Goal: Transaction & Acquisition: Purchase product/service

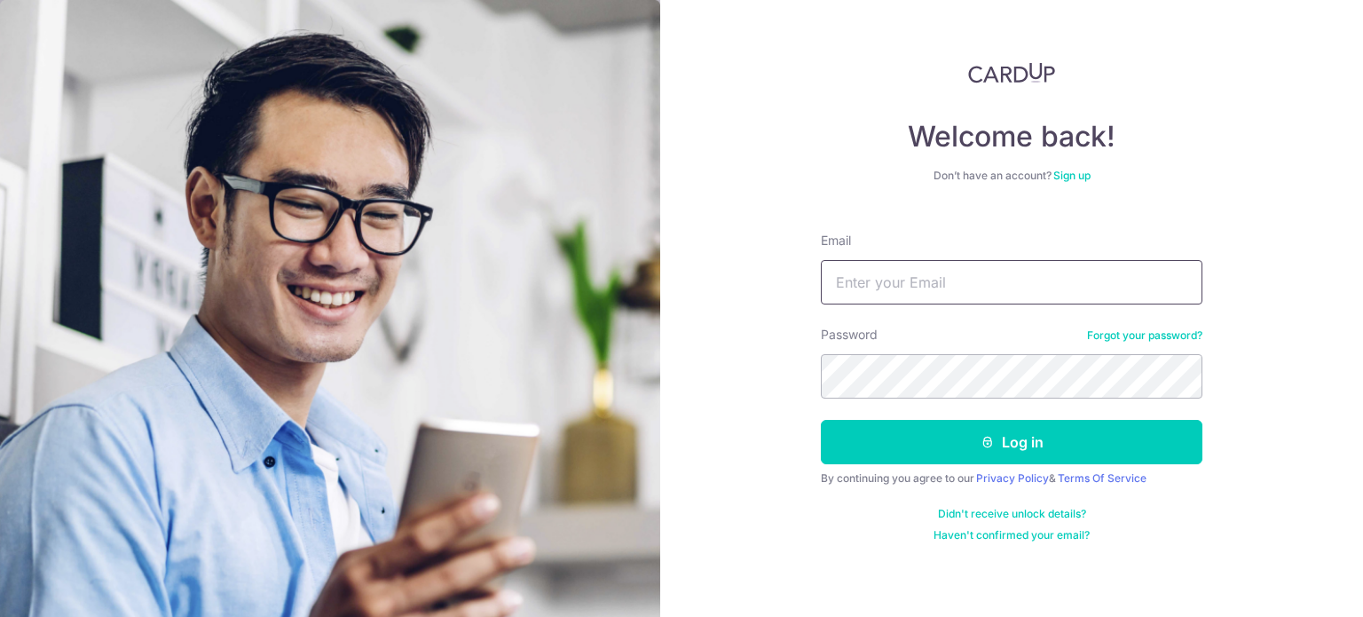
click at [919, 295] on input "Email" at bounding box center [1012, 282] width 382 height 44
type input "[EMAIL_ADDRESS][DOMAIN_NAME]"
click at [821, 420] on button "Log in" at bounding box center [1012, 442] width 382 height 44
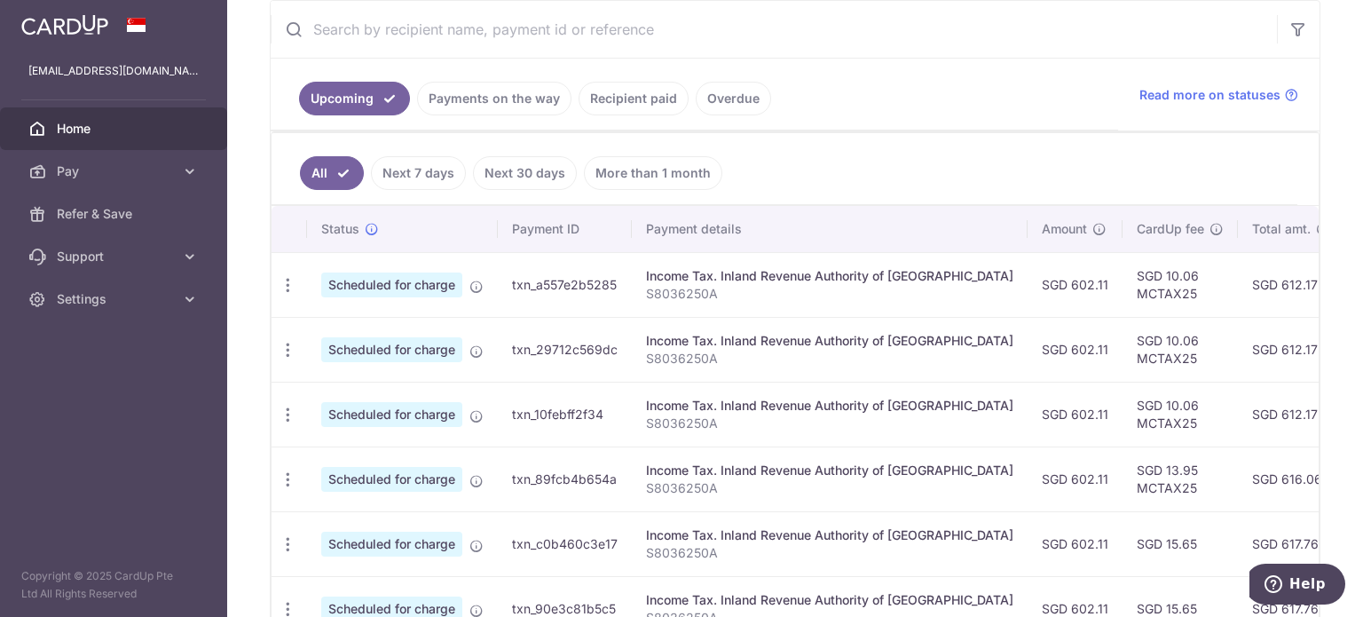
scroll to position [357, 0]
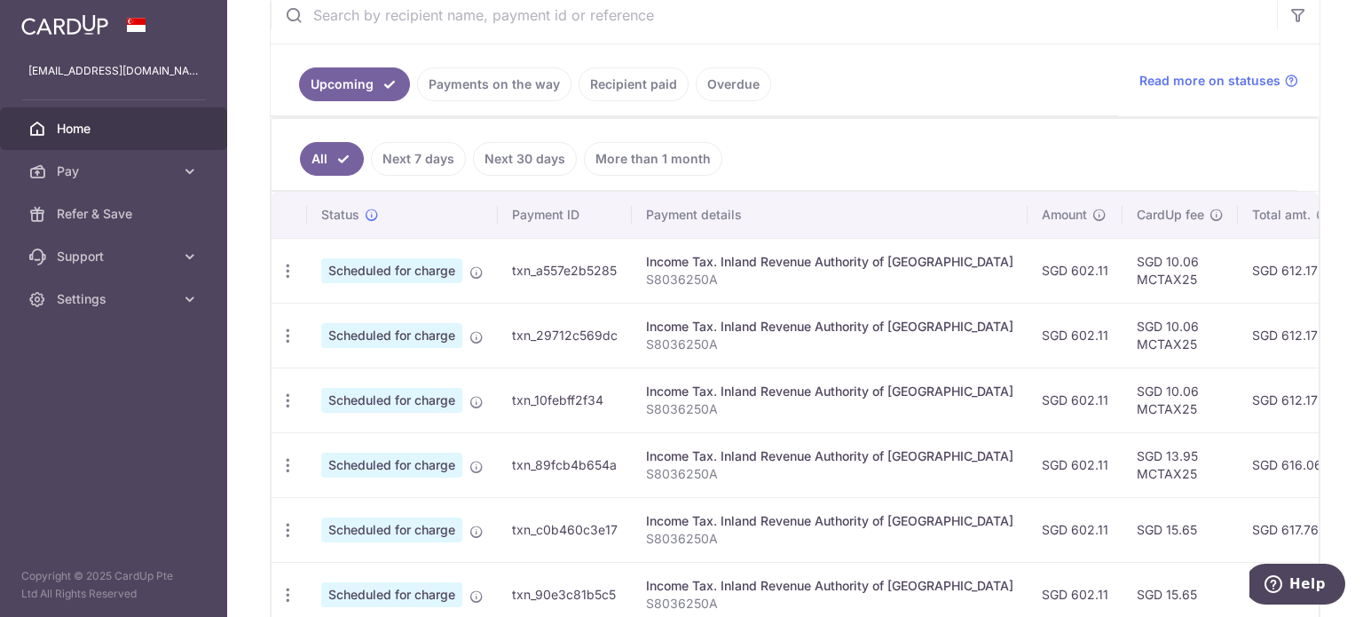
click at [1028, 332] on td "SGD 602.11" at bounding box center [1075, 335] width 95 height 65
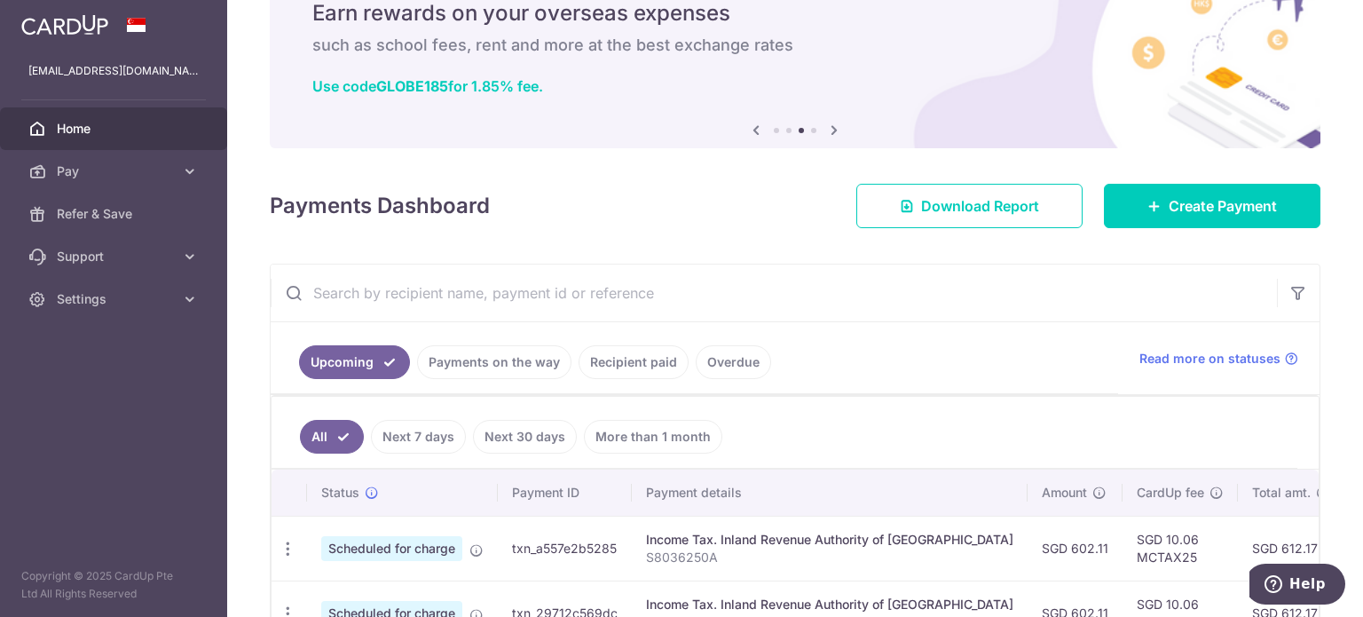
scroll to position [78, 0]
click at [185, 167] on icon at bounding box center [190, 171] width 18 height 18
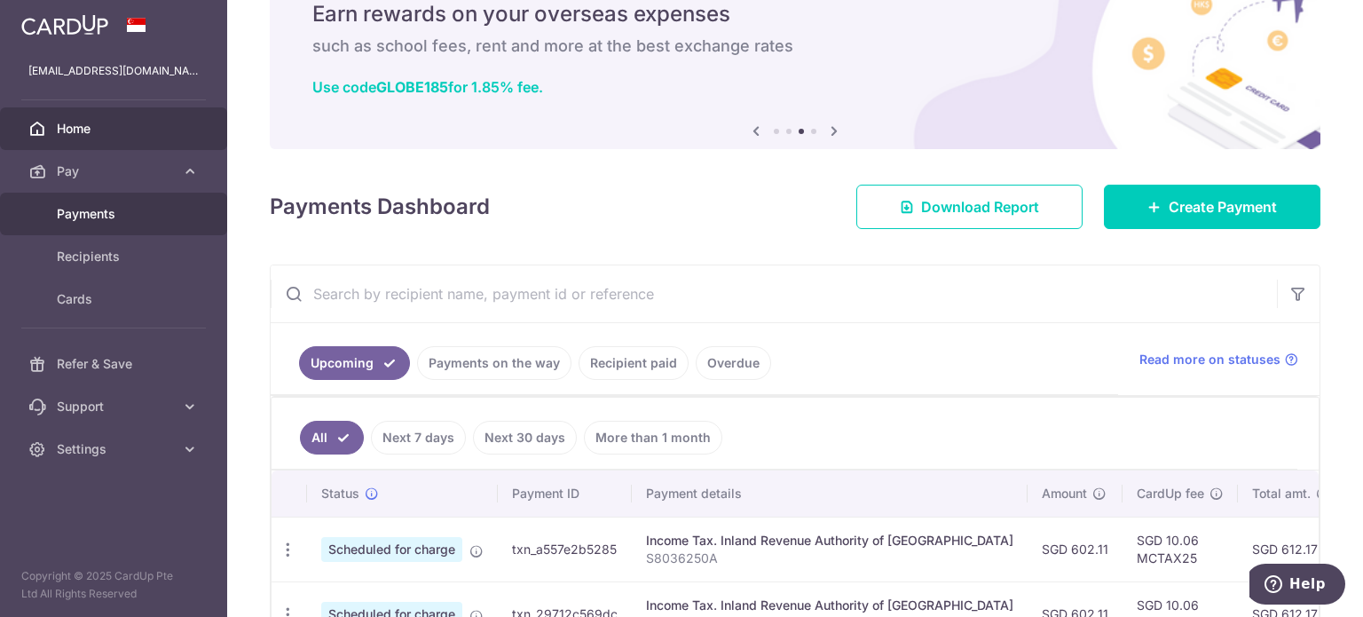
click at [109, 205] on span "Payments" at bounding box center [115, 214] width 117 height 18
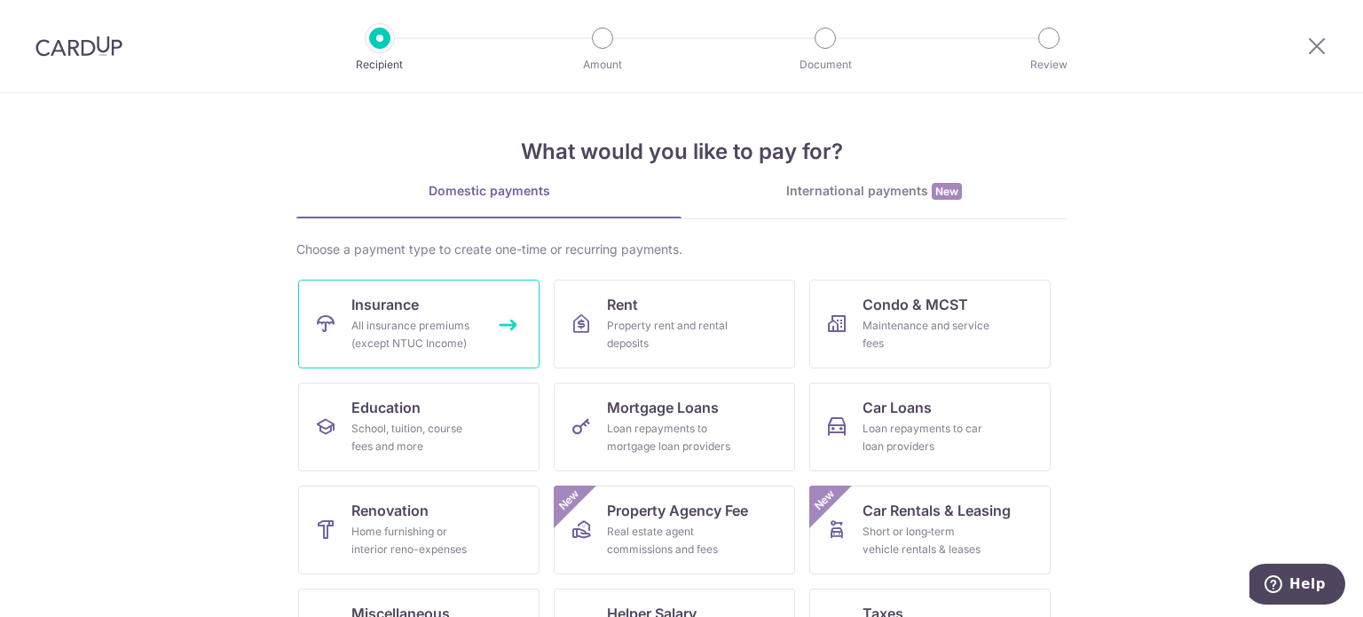
click at [367, 326] on div "All insurance premiums (except NTUC Income)" at bounding box center [415, 334] width 128 height 35
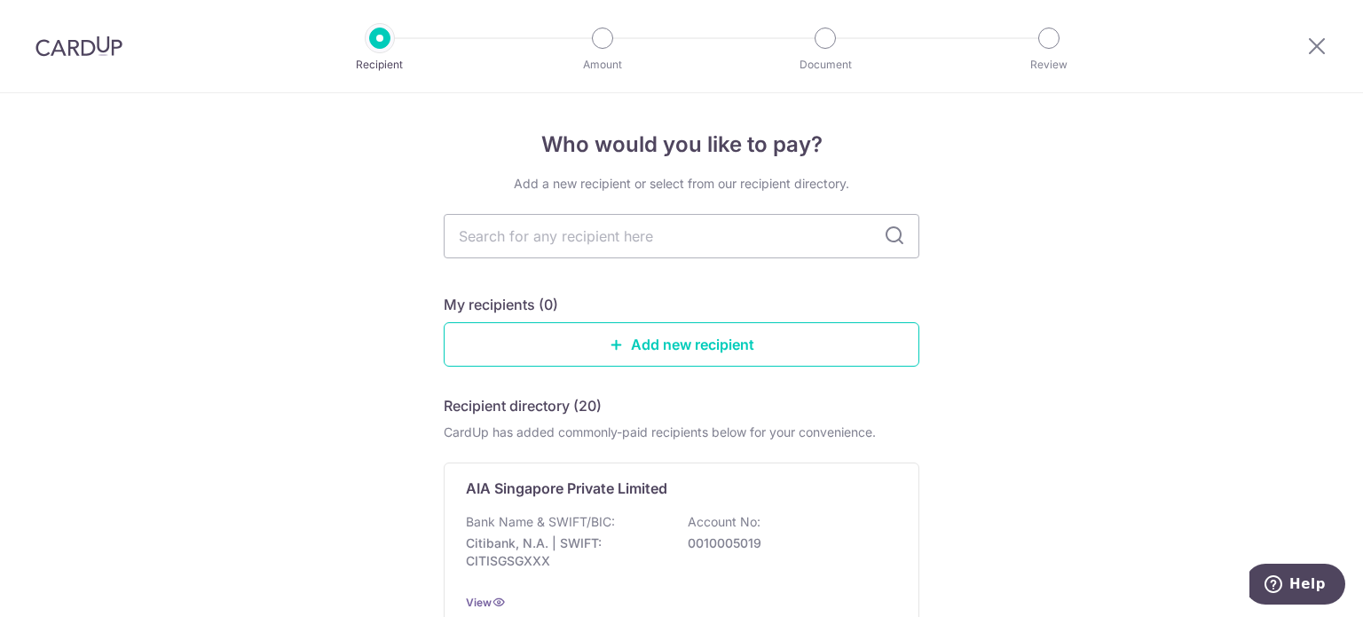
click at [639, 240] on input "text" at bounding box center [682, 236] width 476 height 44
type input "aia"
click at [534, 504] on div "AIA Singapore Private Limited Bank Name & SWIFT/BIC: Citibank, N.A. | SWIFT: CI…" at bounding box center [682, 544] width 476 height 164
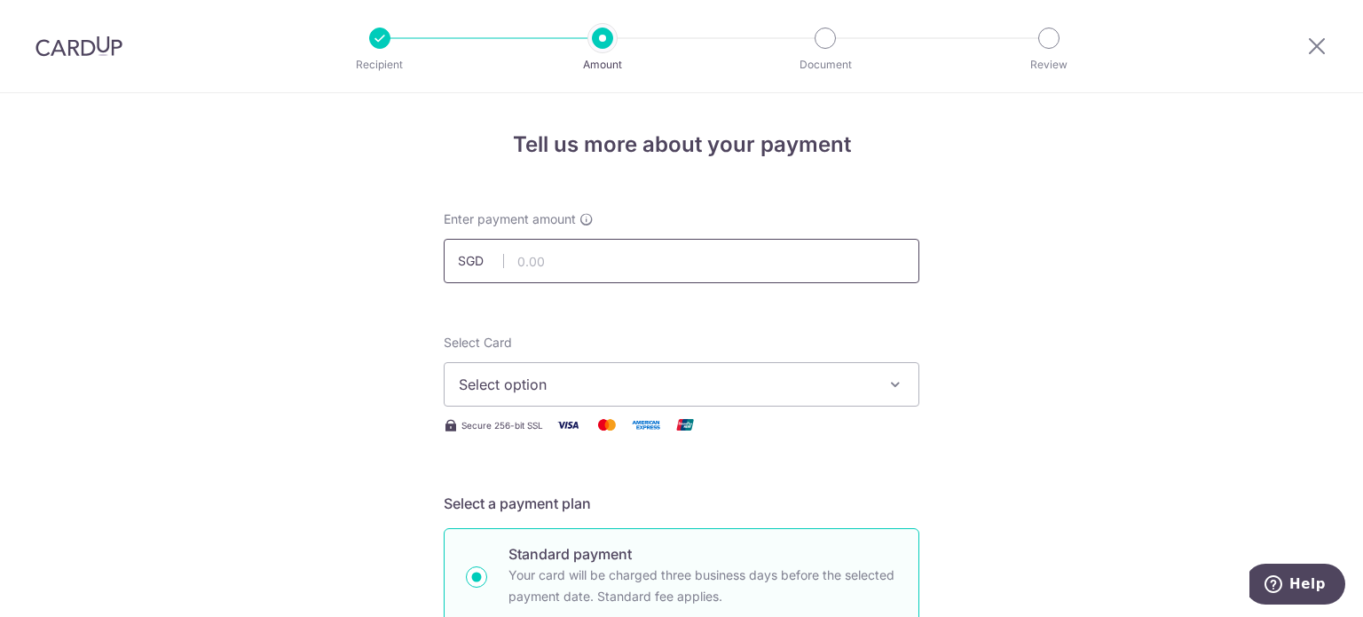
click at [559, 265] on input "text" at bounding box center [682, 261] width 476 height 44
type input "619.00"
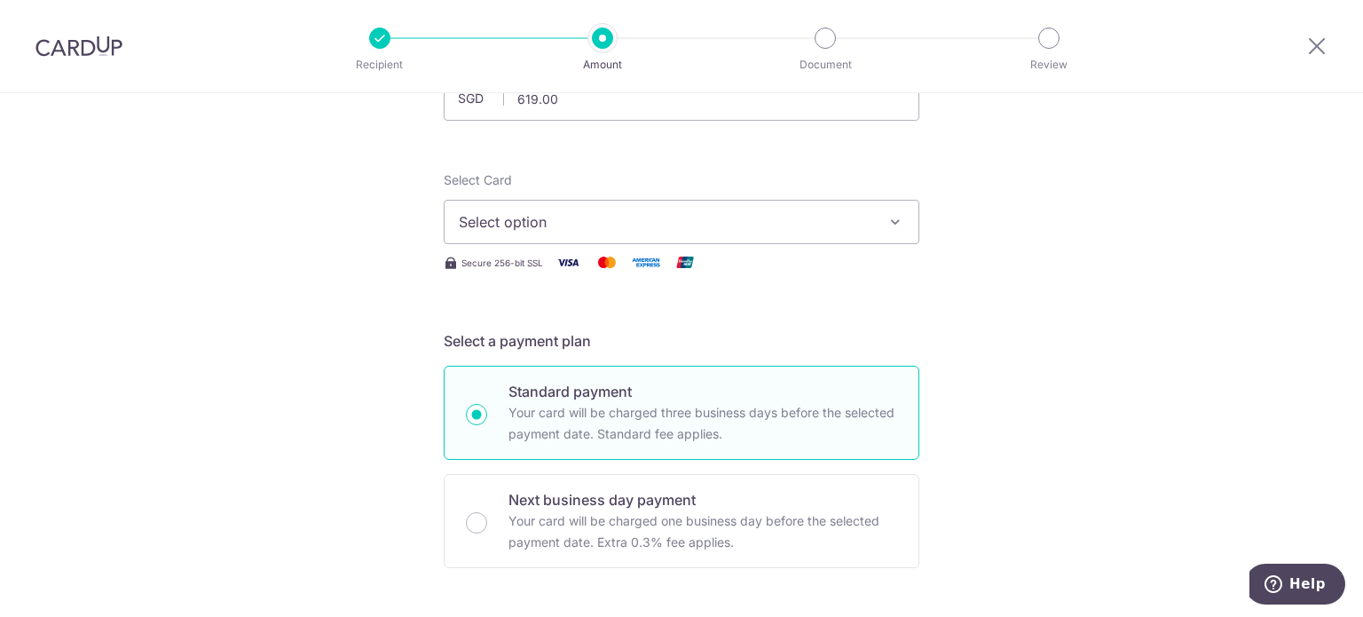
scroll to position [172, 0]
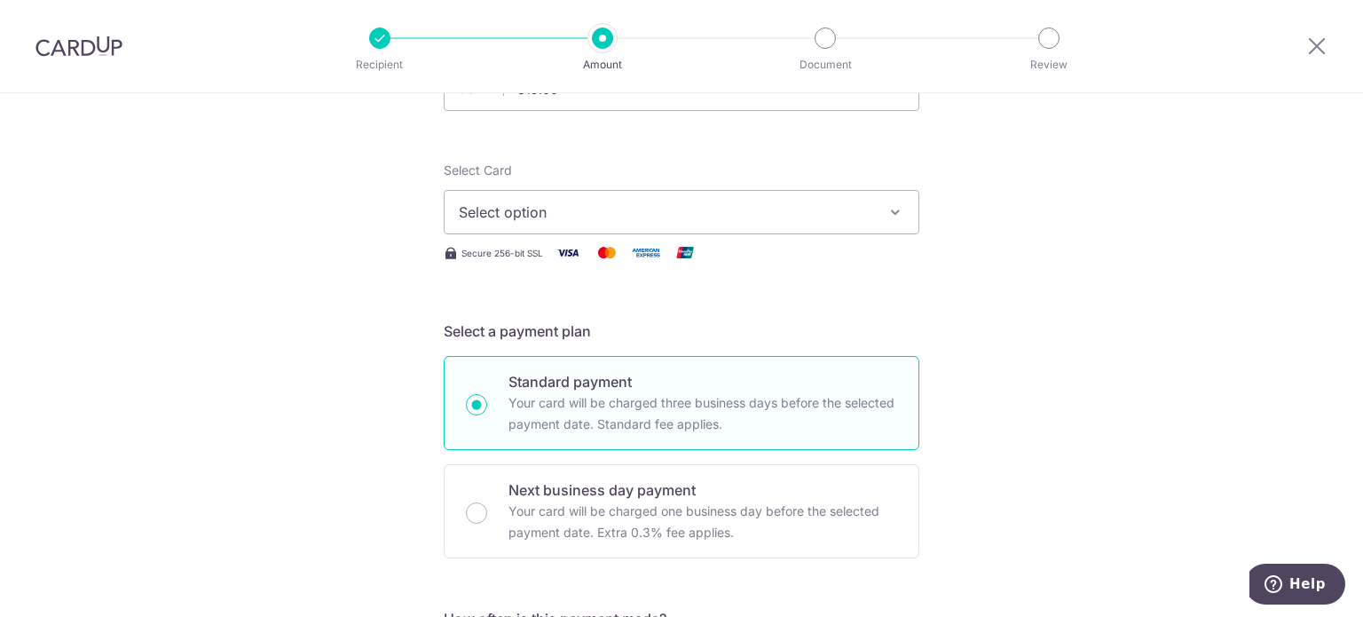
click at [517, 203] on span "Select option" at bounding box center [665, 211] width 413 height 21
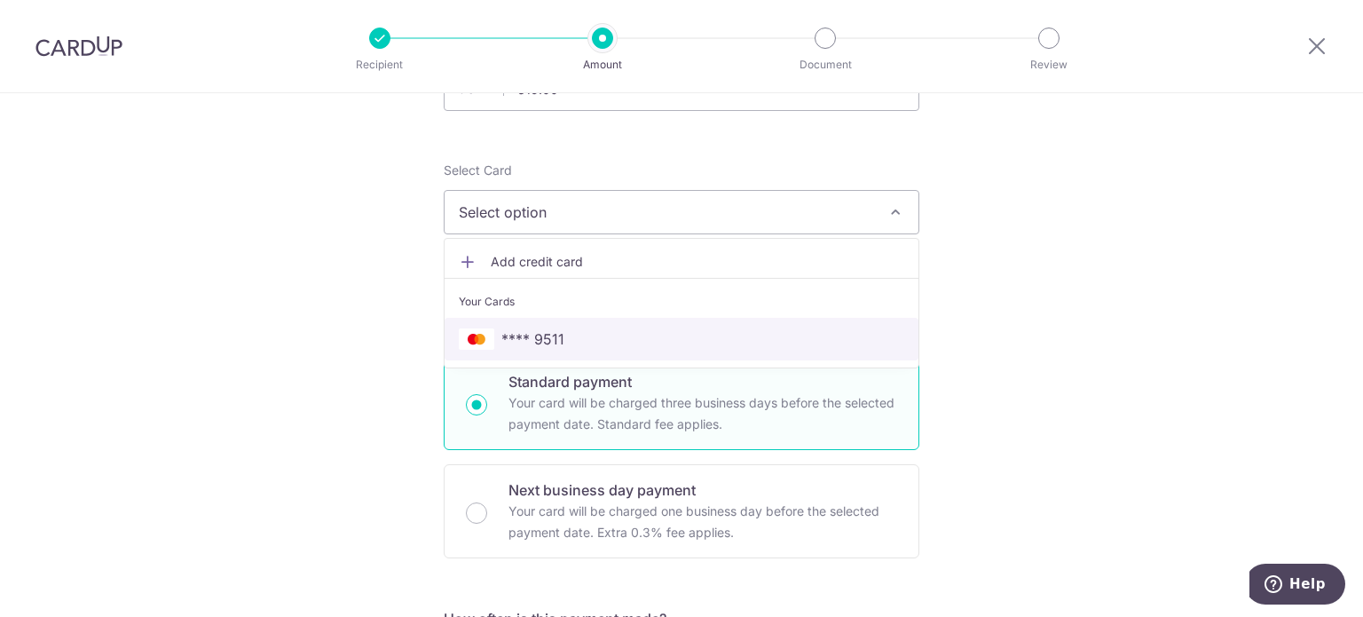
click at [539, 330] on span "**** 9511" at bounding box center [532, 338] width 63 height 21
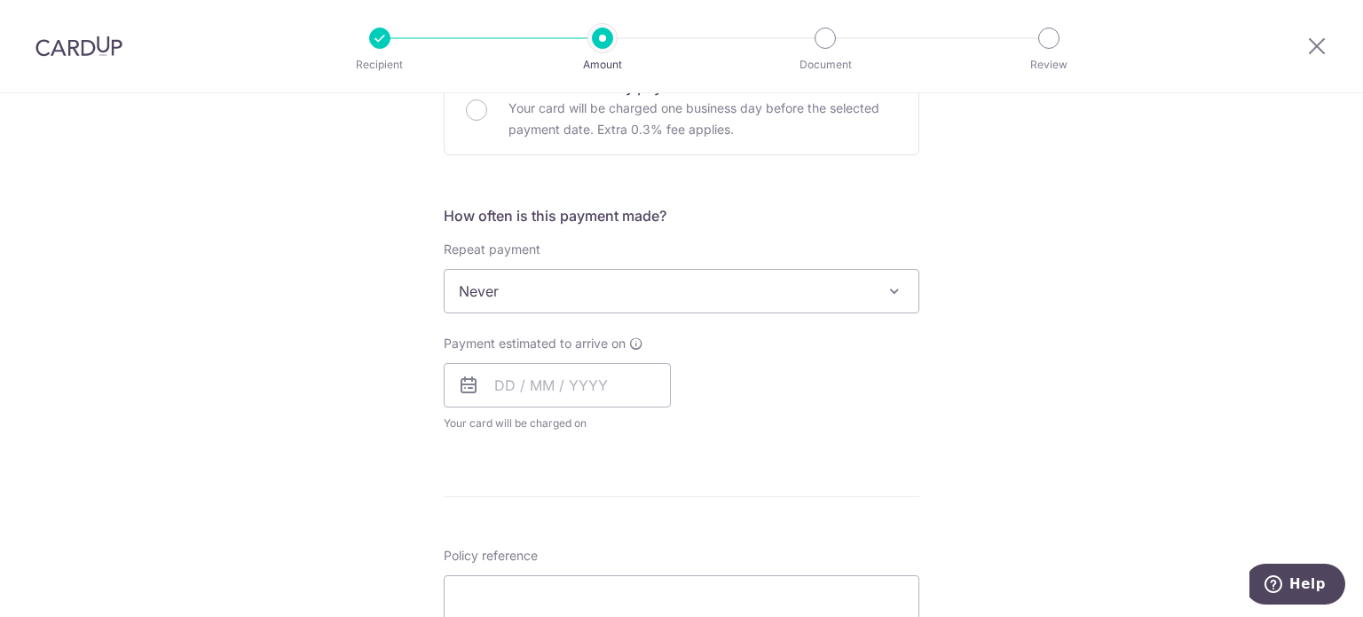
scroll to position [573, 0]
click at [573, 382] on input "text" at bounding box center [557, 387] width 227 height 44
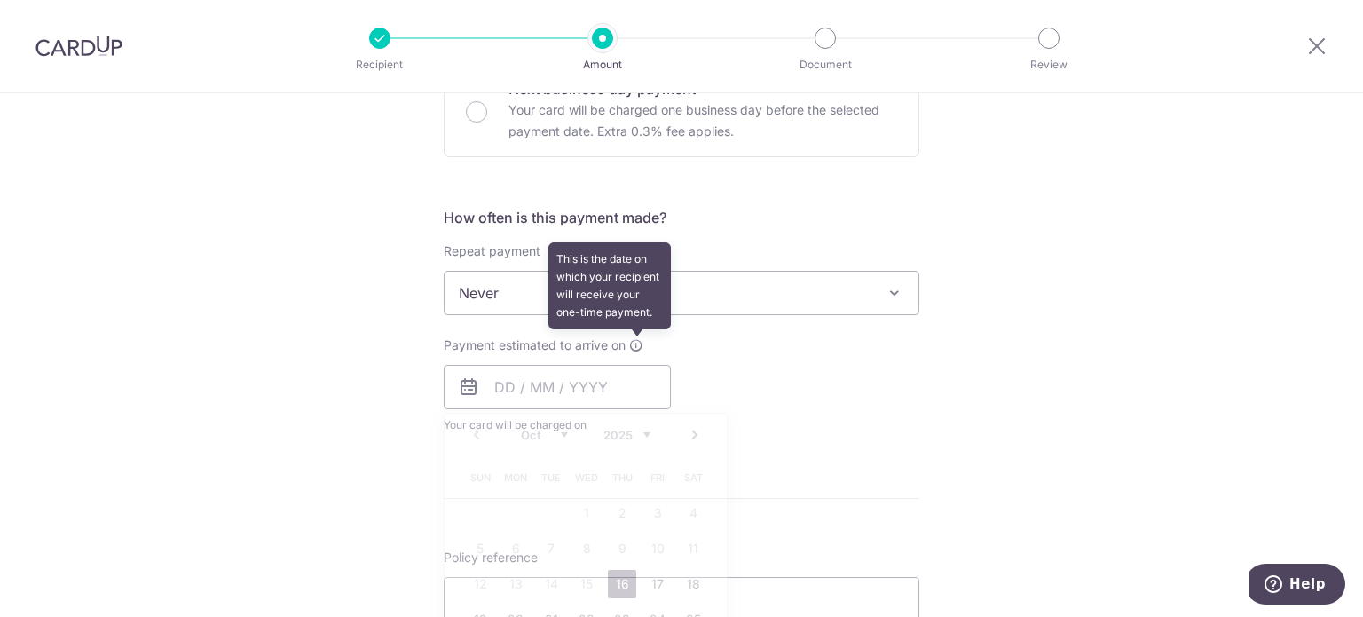
click at [629, 343] on icon at bounding box center [636, 345] width 14 height 14
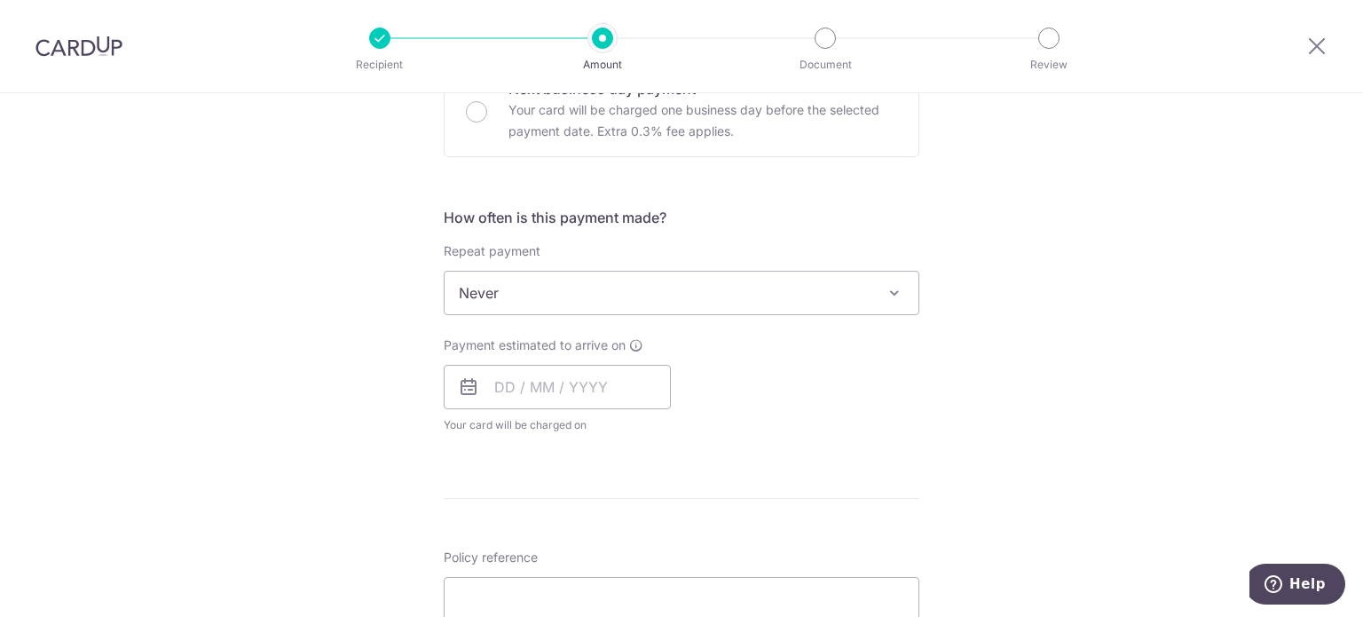
scroll to position [0, 0]
